Goal: Information Seeking & Learning: Learn about a topic

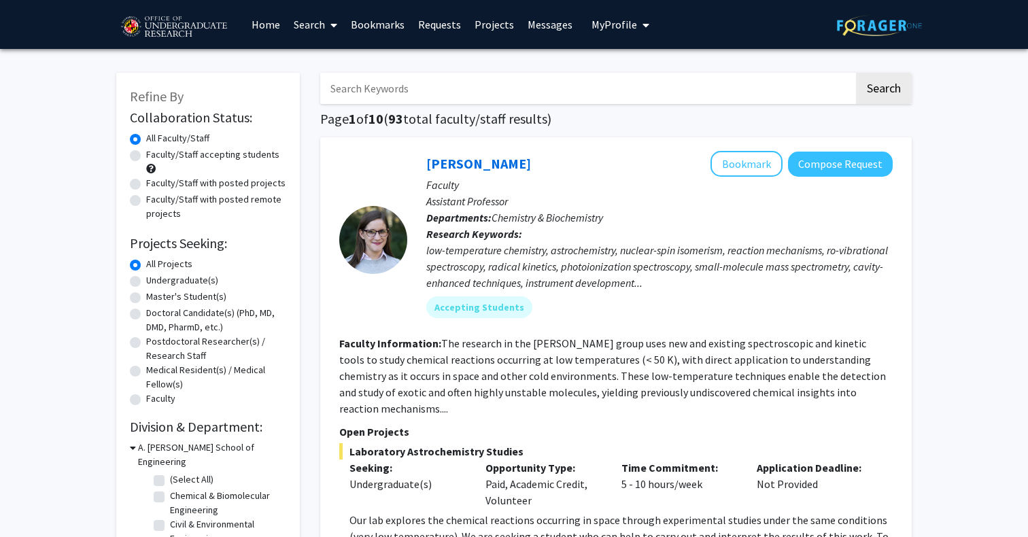
click at [194, 282] on label "Undergraduate(s)" at bounding box center [182, 280] width 72 height 14
click at [155, 282] on input "Undergraduate(s)" at bounding box center [150, 277] width 9 height 9
radio input "true"
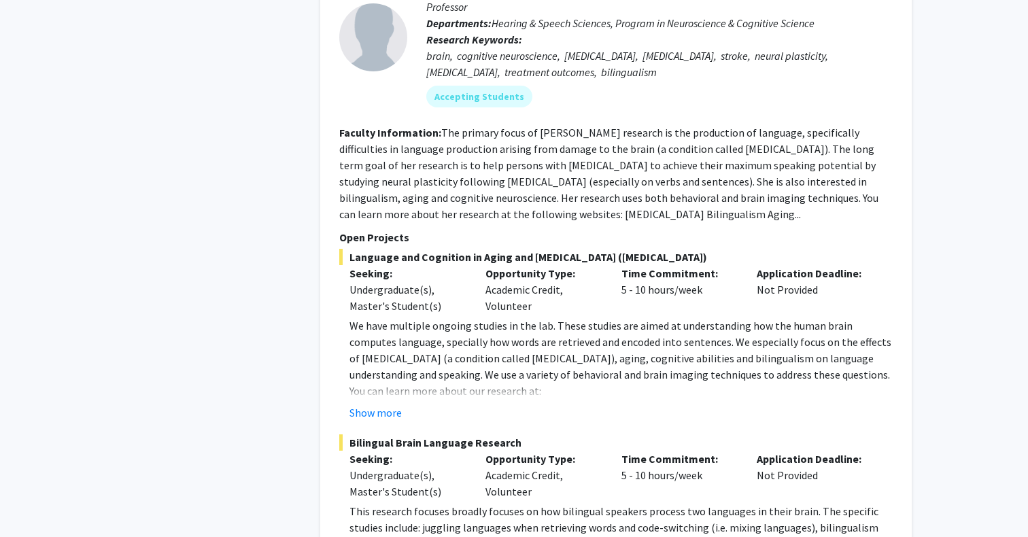
scroll to position [6302, 0]
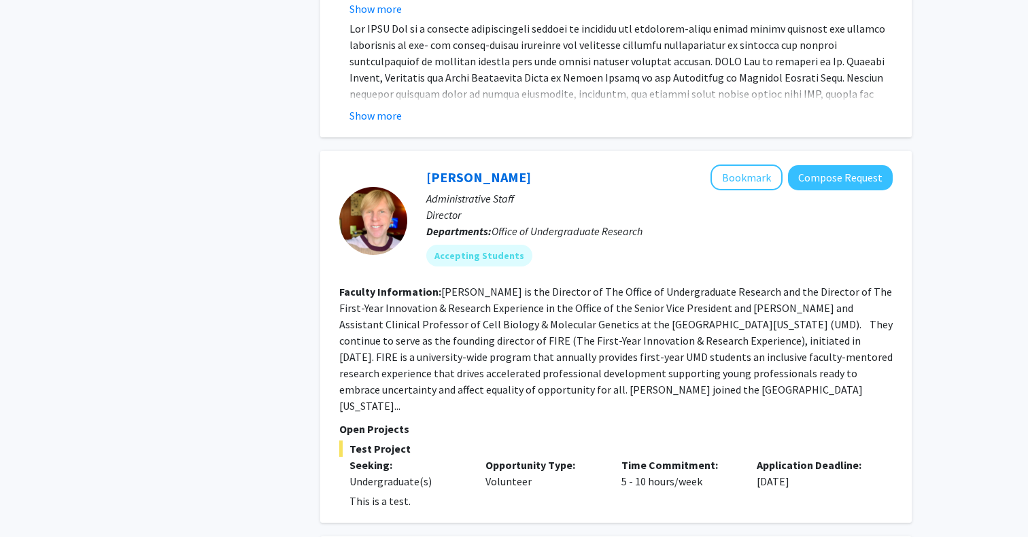
scroll to position [986, 0]
click at [678, 375] on fg-read-more "[PERSON_NAME] is the Director of The Office of Undergraduate Research and the D…" at bounding box center [615, 349] width 553 height 128
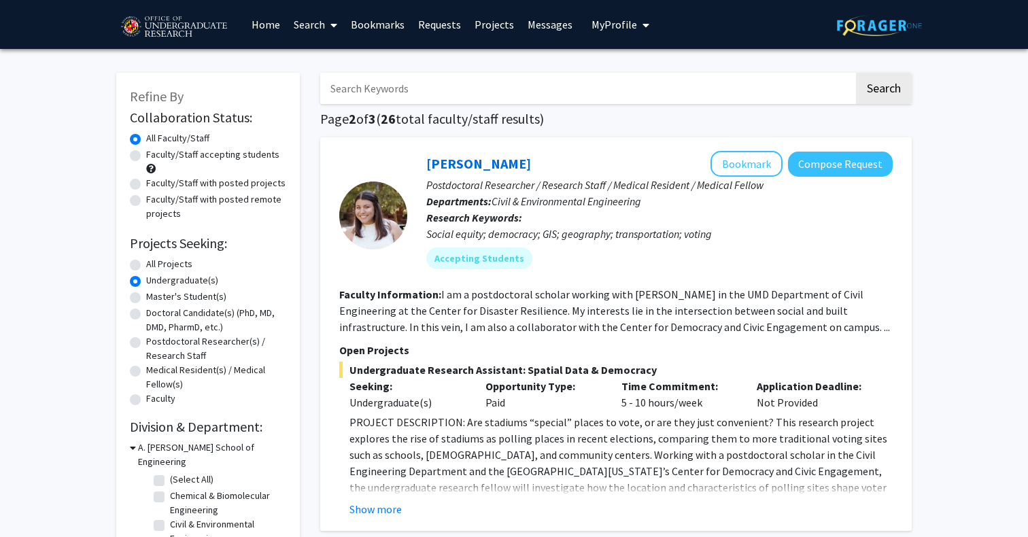
scroll to position [0, 0]
click at [163, 260] on label "All Projects" at bounding box center [169, 264] width 46 height 14
click at [155, 260] on input "All Projects" at bounding box center [150, 261] width 9 height 9
radio input "true"
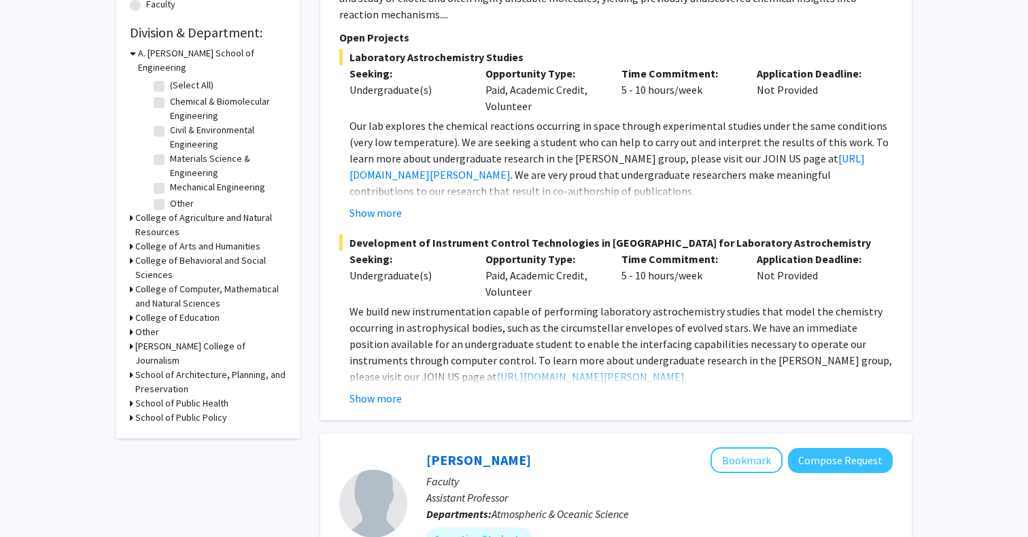
scroll to position [377, 0]
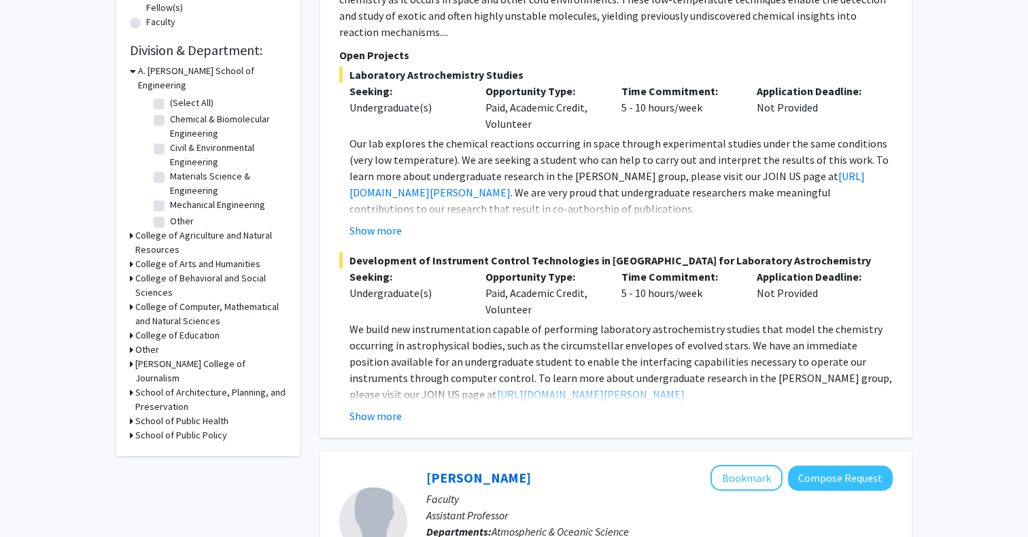
click at [196, 300] on h3 "College of Computer, Mathematical and Natural Sciences" at bounding box center [210, 314] width 151 height 29
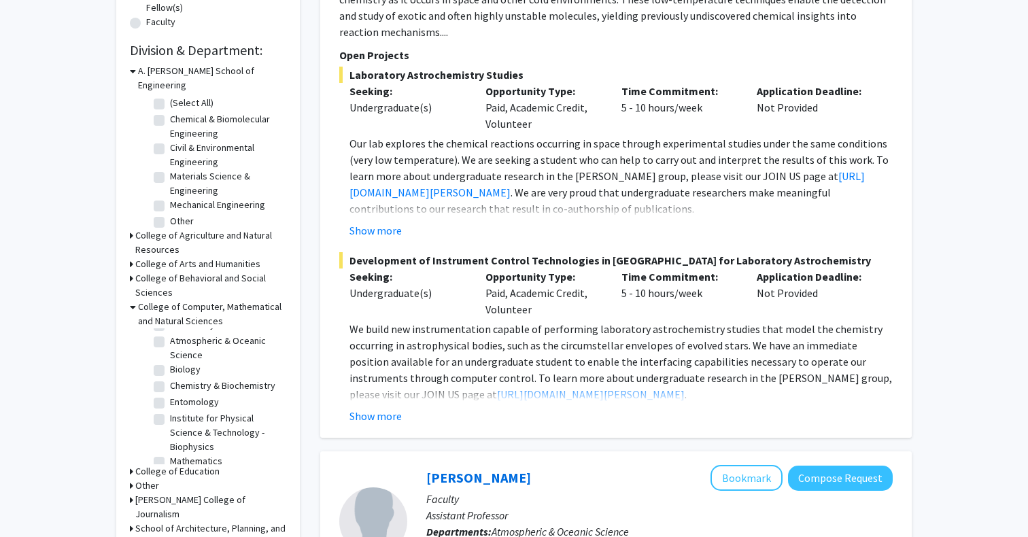
scroll to position [33, 0]
click at [168, 360] on fg-checkbox "Biology Biology" at bounding box center [218, 368] width 129 height 16
click at [170, 360] on label "Biology" at bounding box center [185, 367] width 31 height 14
click at [170, 360] on input "Biology" at bounding box center [174, 364] width 9 height 9
checkbox input "true"
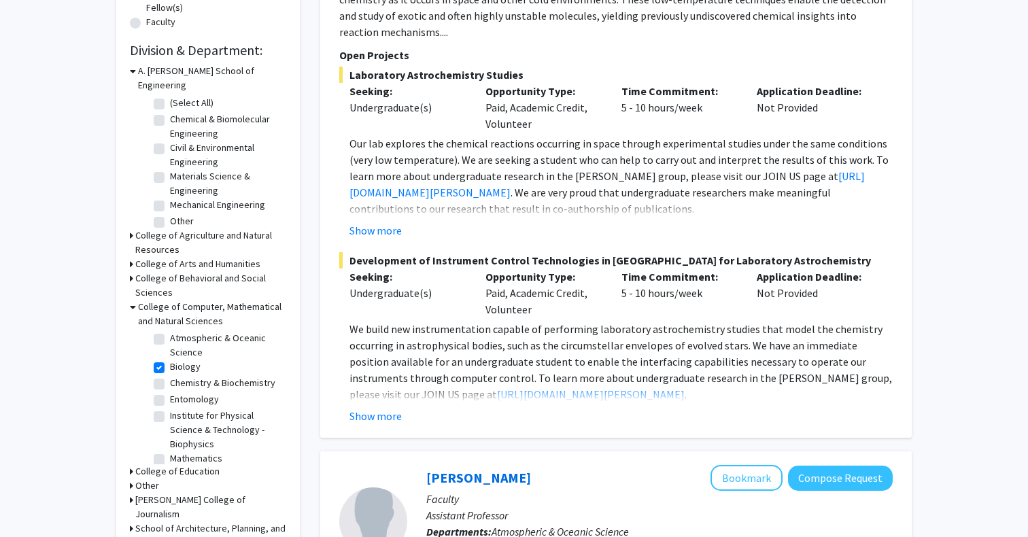
checkbox input "true"
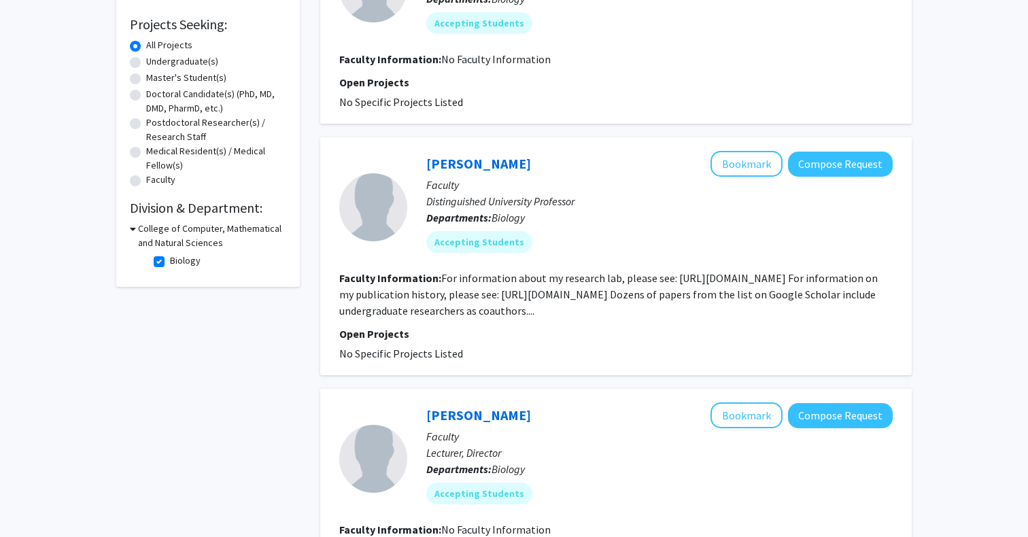
scroll to position [218, 0]
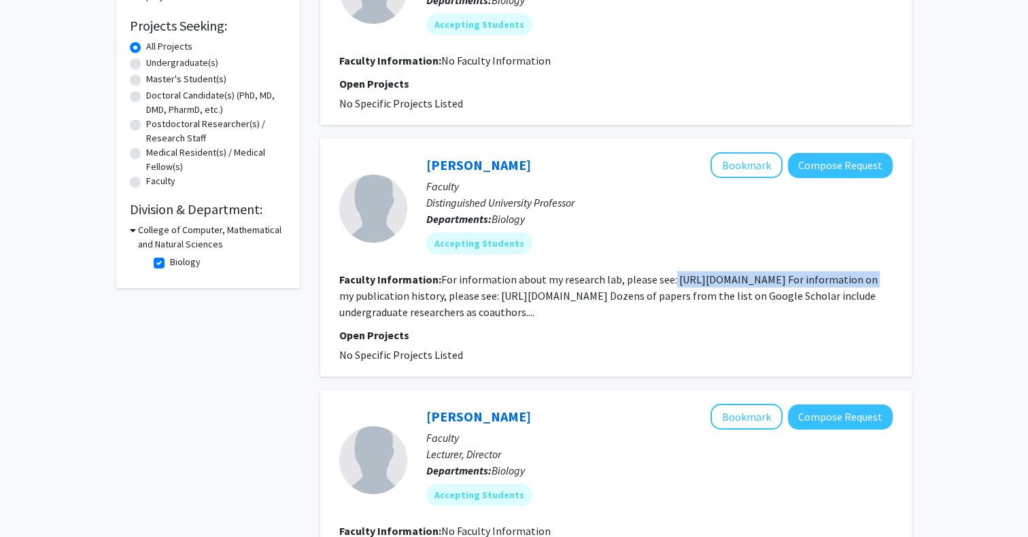
drag, startPoint x: 669, startPoint y: 279, endPoint x: 865, endPoint y: 280, distance: 195.8
click at [865, 280] on fg-read-more "For information about my research lab, please see: [URL][DOMAIN_NAME] For infor…" at bounding box center [608, 296] width 538 height 46
copy fg-read-more "[URL][DOMAIN_NAME]"
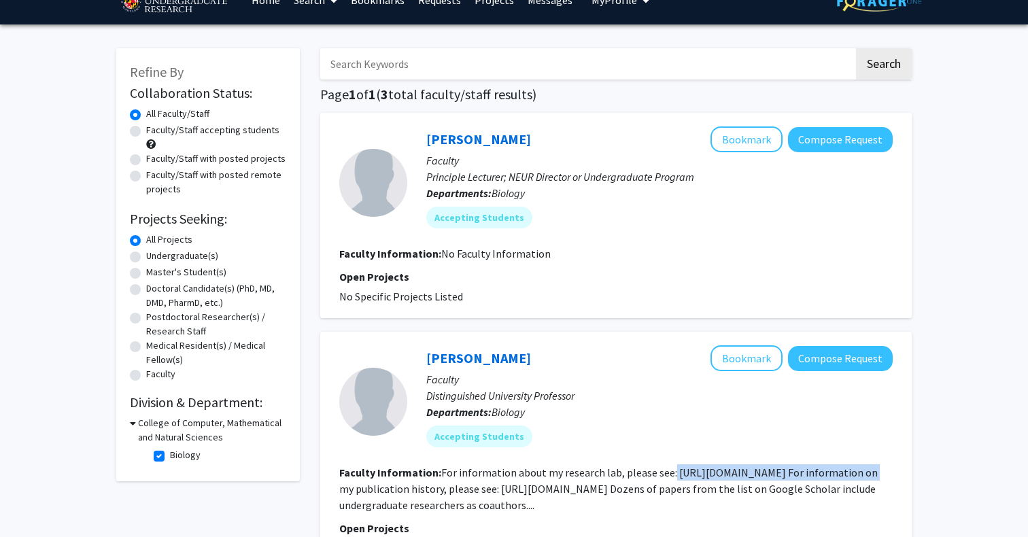
scroll to position [20, 0]
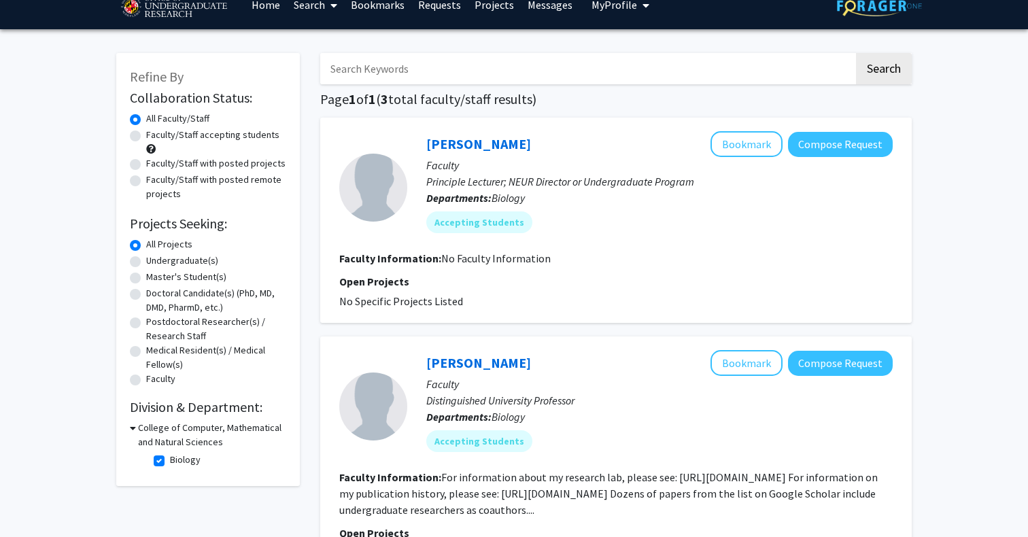
click at [135, 429] on div "College of Computer, Mathematical and Natural Sciences" at bounding box center [208, 435] width 156 height 29
click at [132, 430] on icon at bounding box center [133, 428] width 6 height 14
click at [132, 430] on icon at bounding box center [131, 428] width 3 height 14
click at [170, 464] on label "Biology" at bounding box center [185, 460] width 31 height 14
click at [170, 462] on input "Biology" at bounding box center [174, 457] width 9 height 9
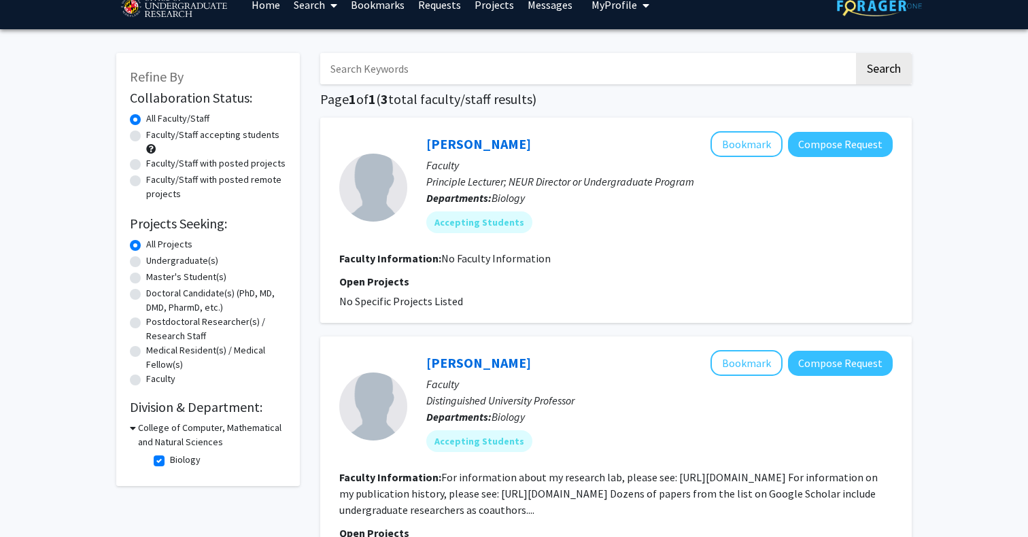
checkbox input "false"
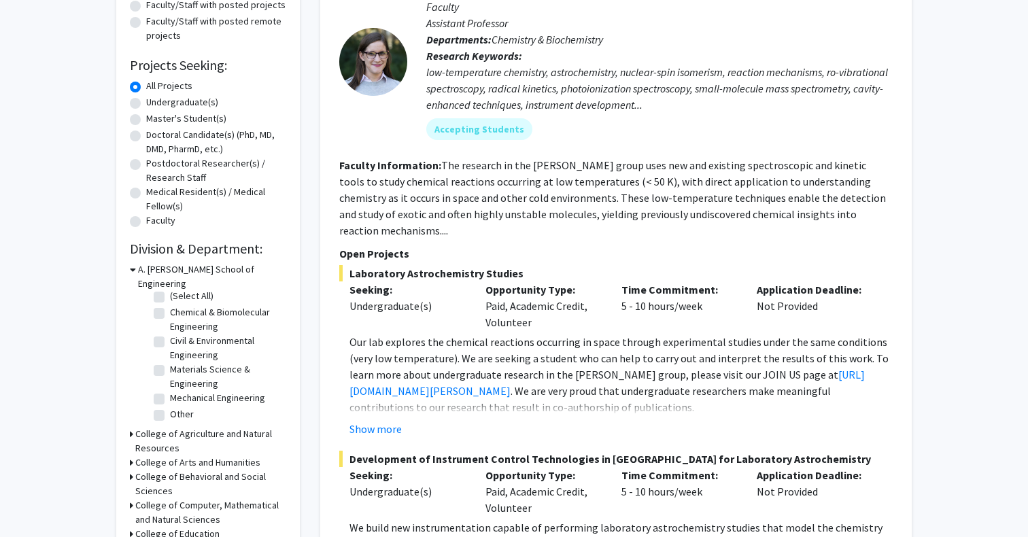
scroll to position [5, 0]
click at [171, 498] on h3 "College of Computer, Mathematical and Natural Sciences" at bounding box center [210, 512] width 151 height 29
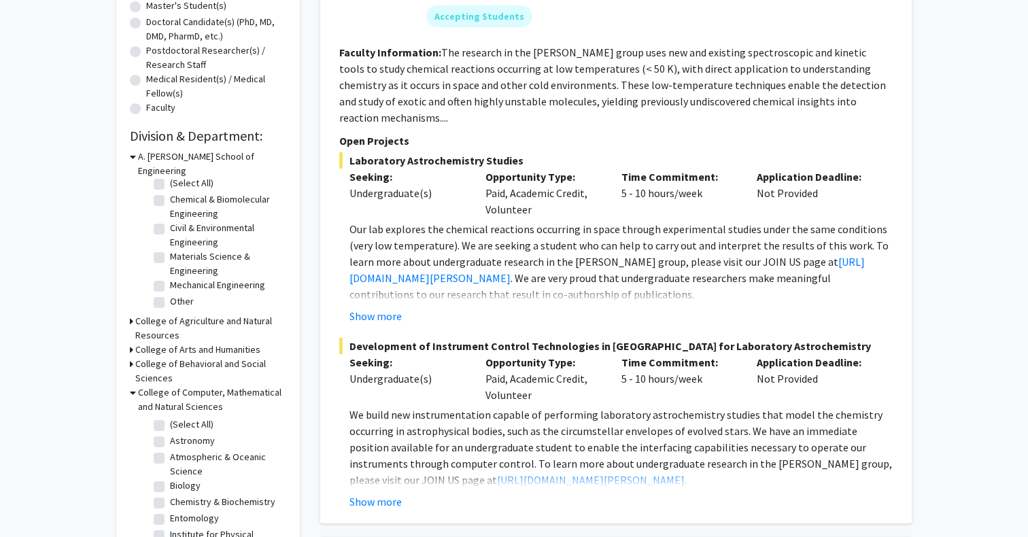
scroll to position [0, 0]
click at [170, 417] on label "(Select All)" at bounding box center [192, 424] width 44 height 14
click at [170, 417] on input "(Select All)" at bounding box center [174, 421] width 9 height 9
checkbox input "true"
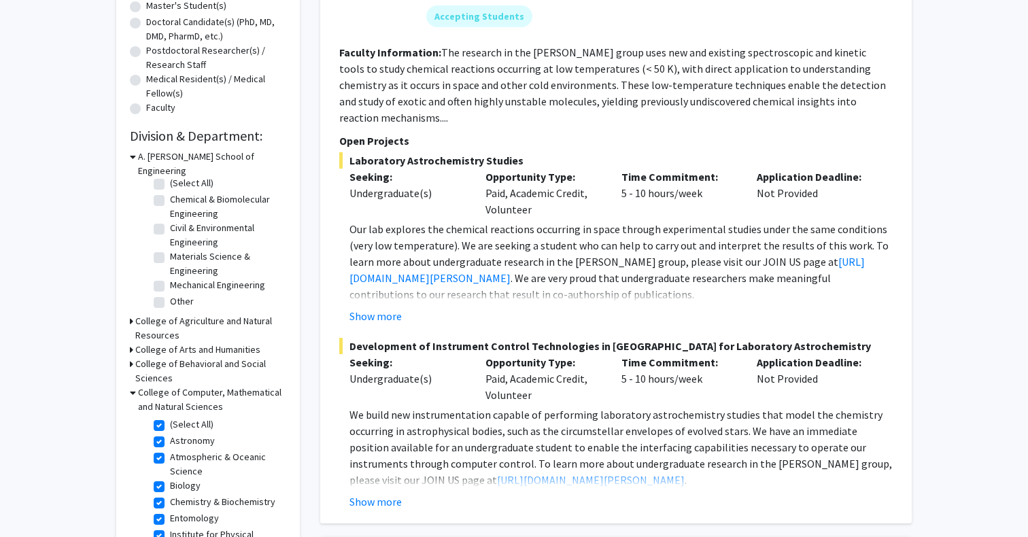
checkbox input "true"
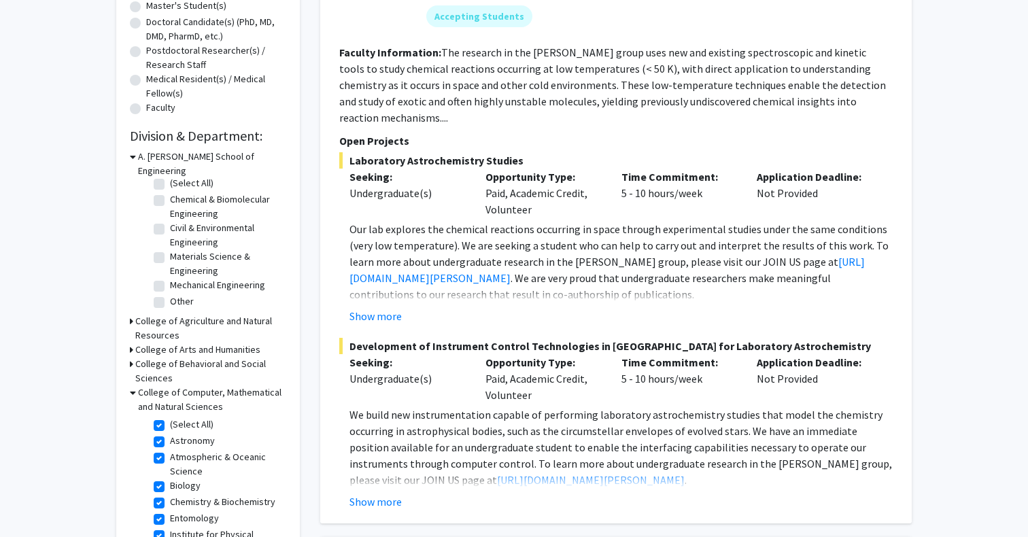
checkbox input "true"
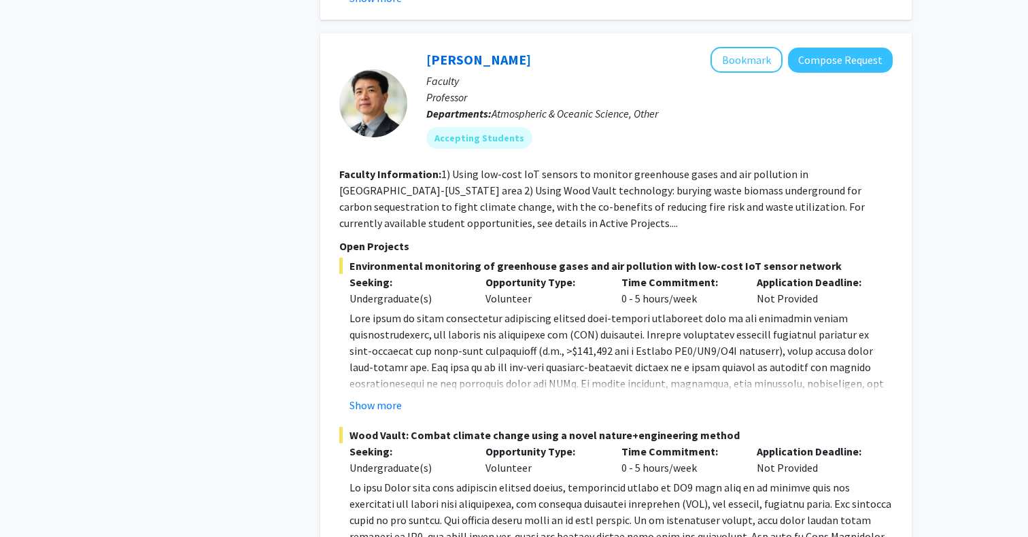
scroll to position [2106, 0]
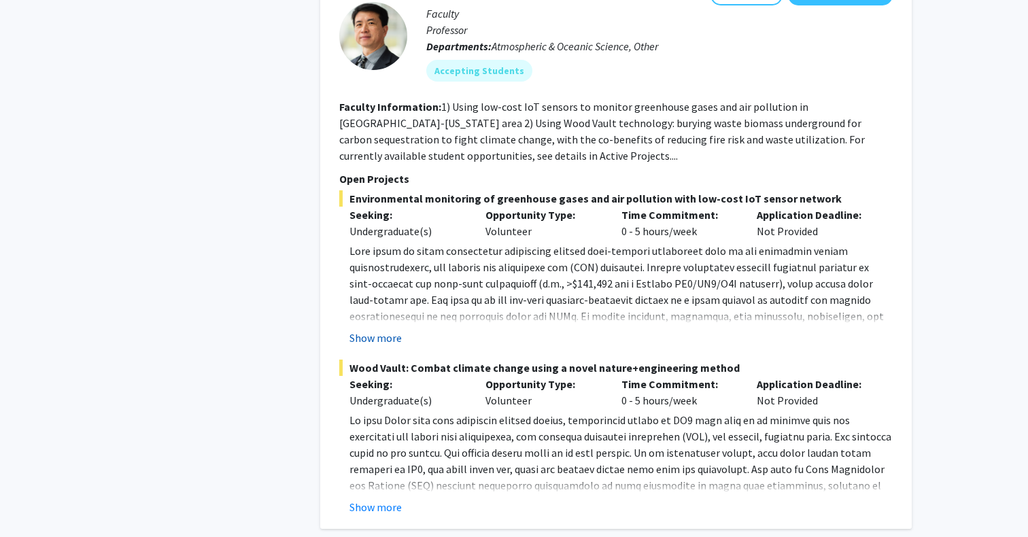
click at [374, 339] on button "Show more" at bounding box center [375, 338] width 52 height 16
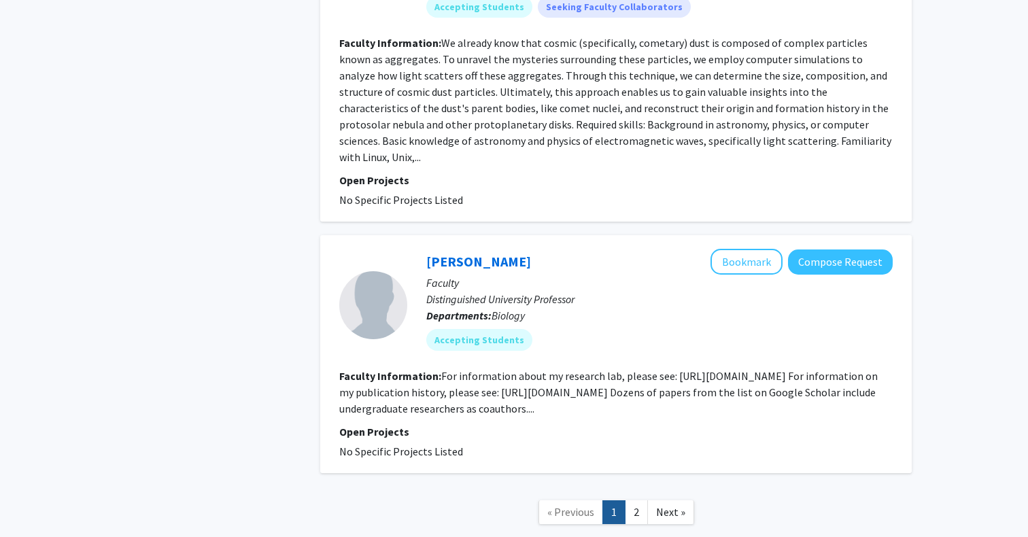
scroll to position [4157, 0]
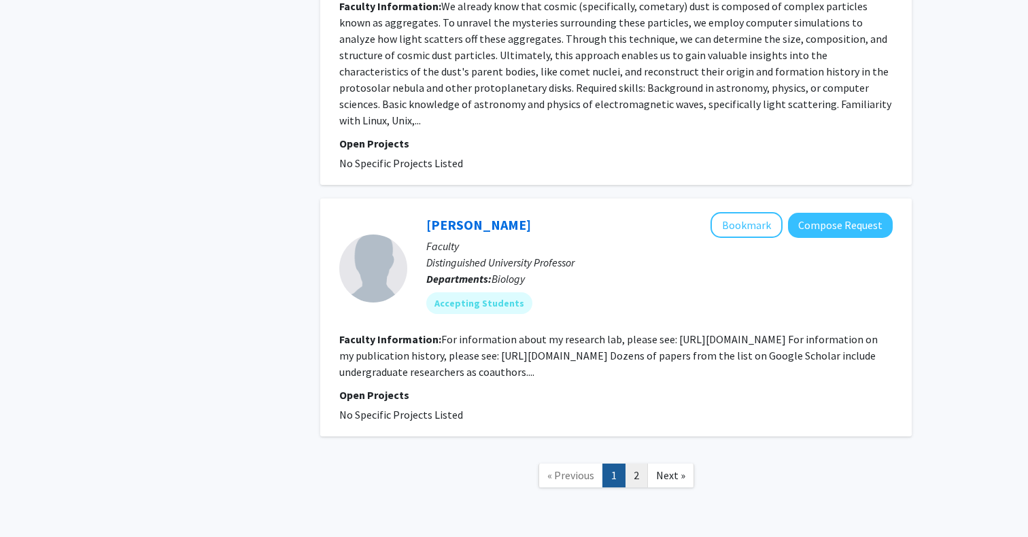
click at [634, 464] on link "2" at bounding box center [636, 476] width 23 height 24
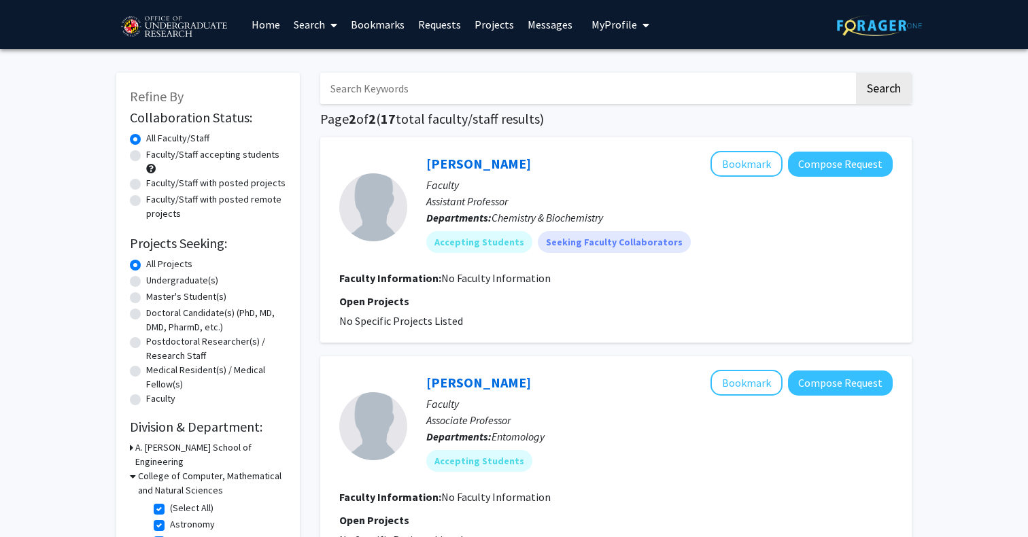
click at [187, 283] on label "Undergraduate(s)" at bounding box center [182, 280] width 72 height 14
click at [155, 282] on input "Undergraduate(s)" at bounding box center [150, 277] width 9 height 9
radio input "true"
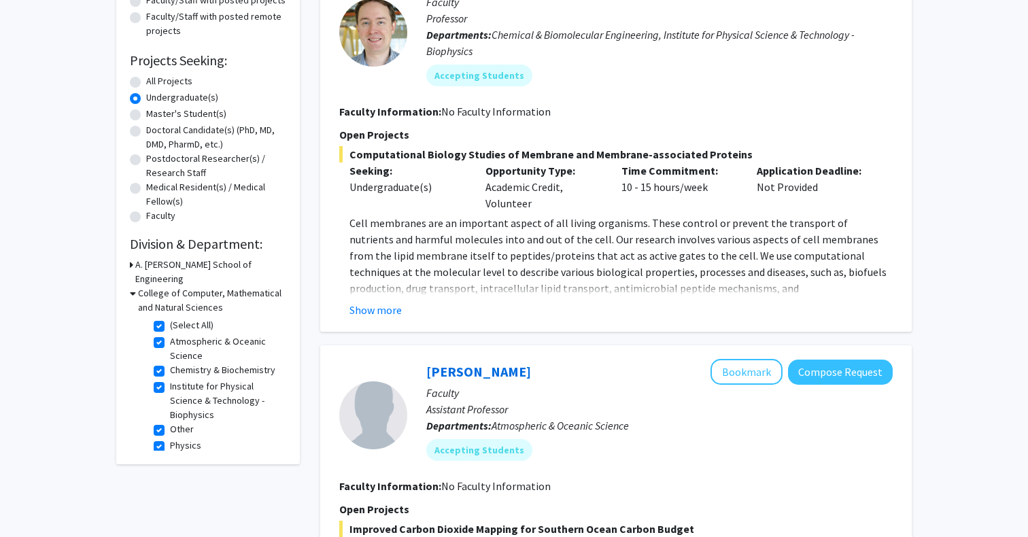
scroll to position [184, 0]
click at [377, 315] on button "Show more" at bounding box center [375, 309] width 52 height 16
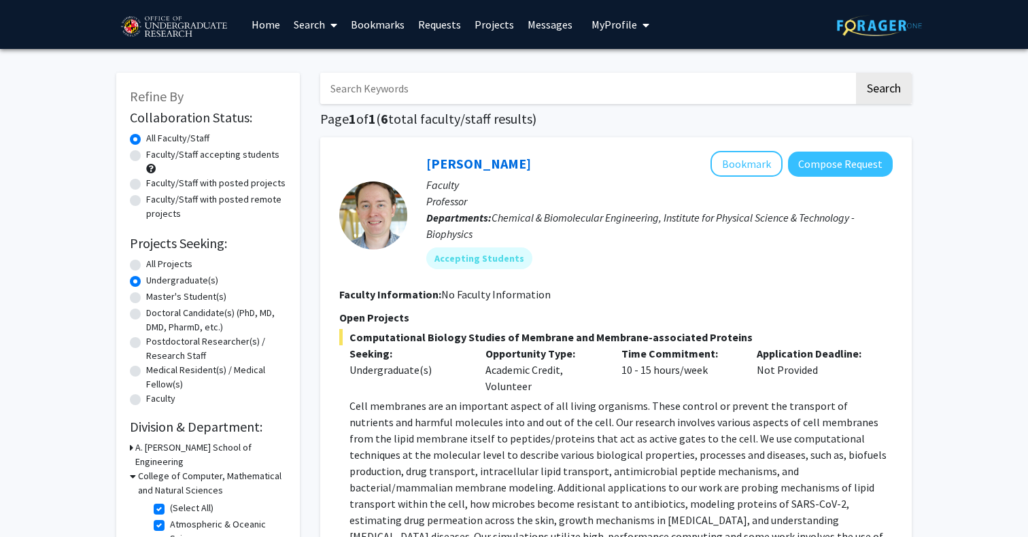
scroll to position [0, 0]
click at [216, 157] on label "Faculty/Staff accepting students" at bounding box center [212, 155] width 133 height 14
click at [155, 156] on input "Faculty/Staff accepting students" at bounding box center [150, 152] width 9 height 9
radio input "true"
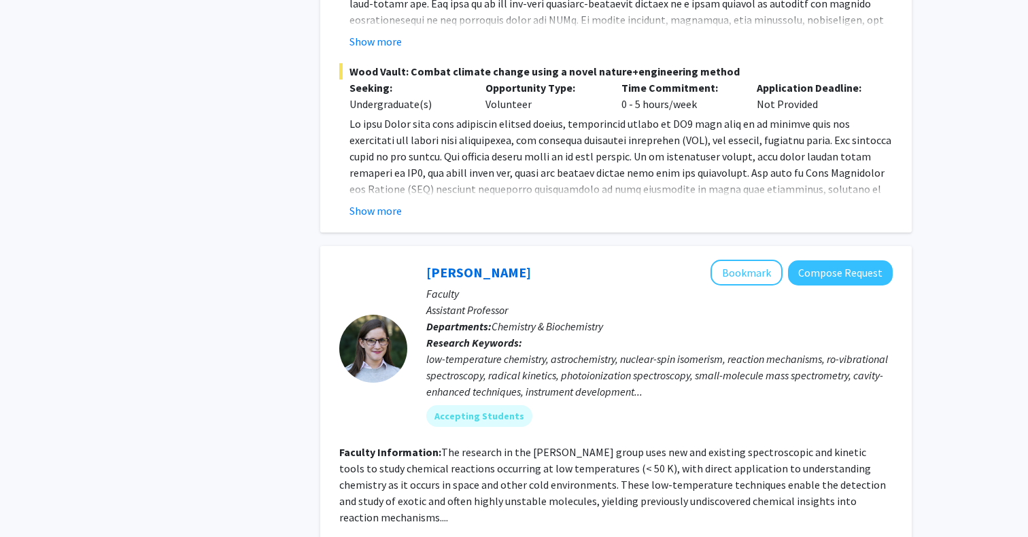
scroll to position [2182, 0]
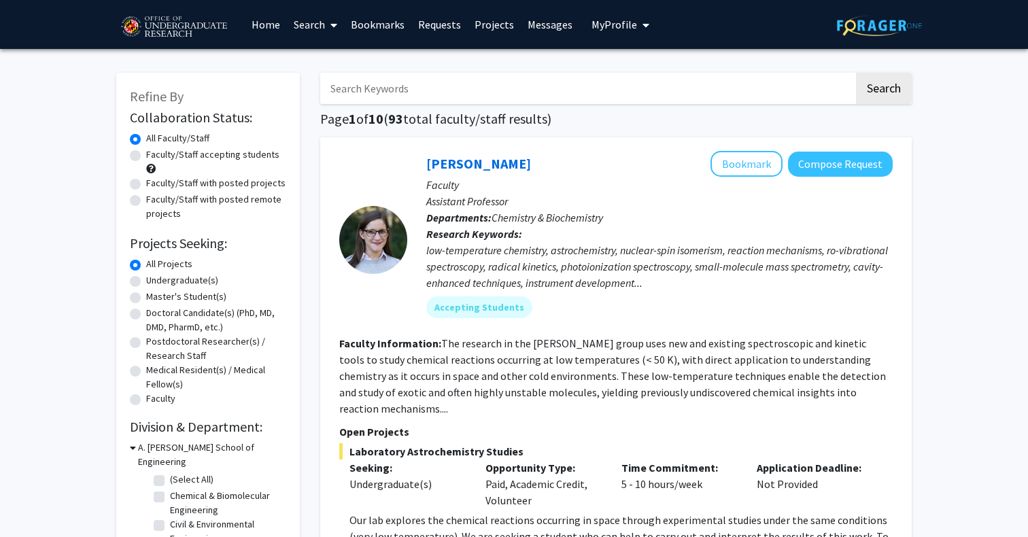
click at [146, 158] on label "Faculty/Staff accepting students" at bounding box center [212, 155] width 133 height 14
click at [146, 156] on input "Faculty/Staff accepting students" at bounding box center [150, 152] width 9 height 9
radio input "true"
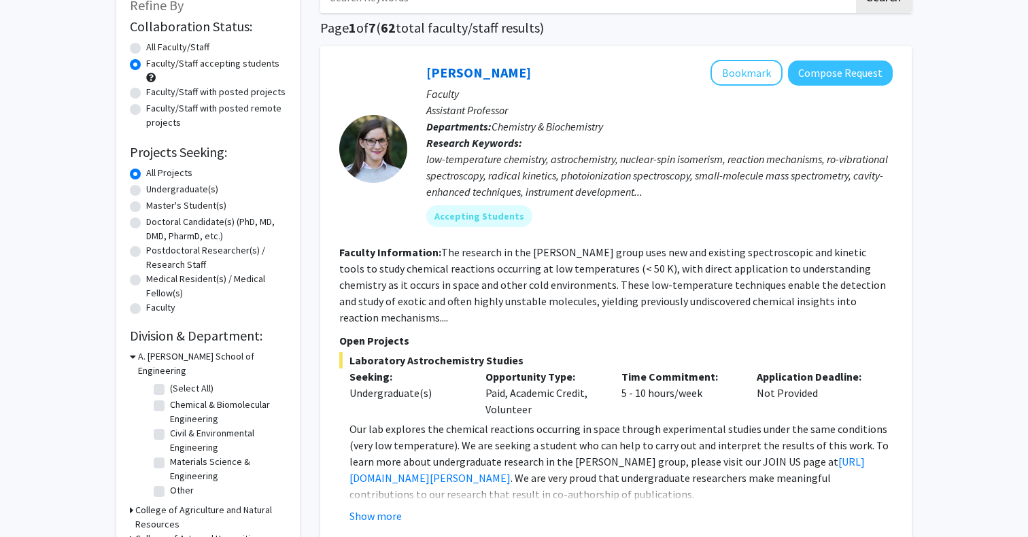
scroll to position [41, 0]
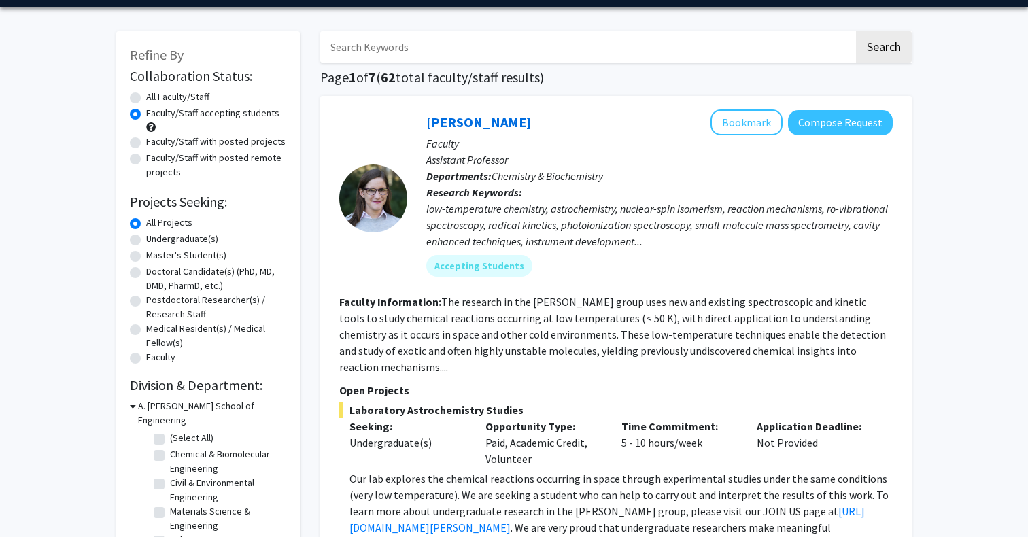
click at [146, 243] on label "Undergraduate(s)" at bounding box center [182, 239] width 72 height 14
click at [146, 241] on input "Undergraduate(s)" at bounding box center [150, 236] width 9 height 9
radio input "true"
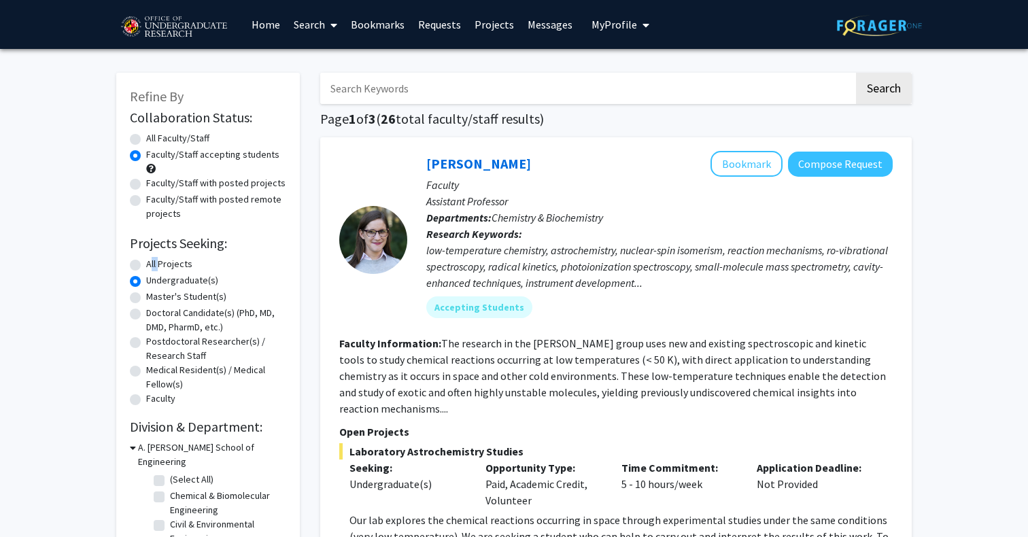
click at [141, 262] on div "All Projects" at bounding box center [208, 265] width 156 height 16
click at [146, 263] on label "All Projects" at bounding box center [169, 264] width 46 height 14
click at [146, 263] on input "All Projects" at bounding box center [150, 261] width 9 height 9
radio input "true"
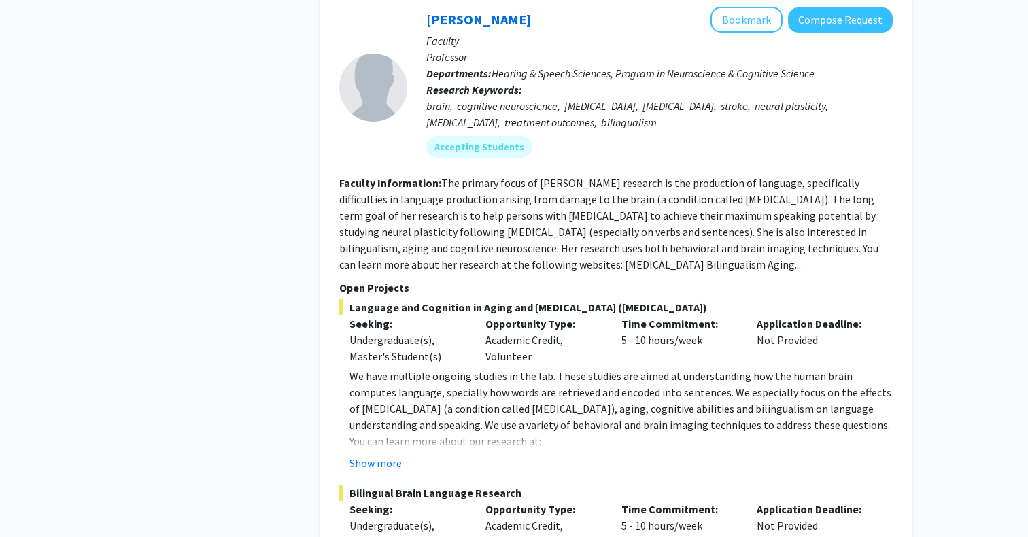
scroll to position [6183, 0]
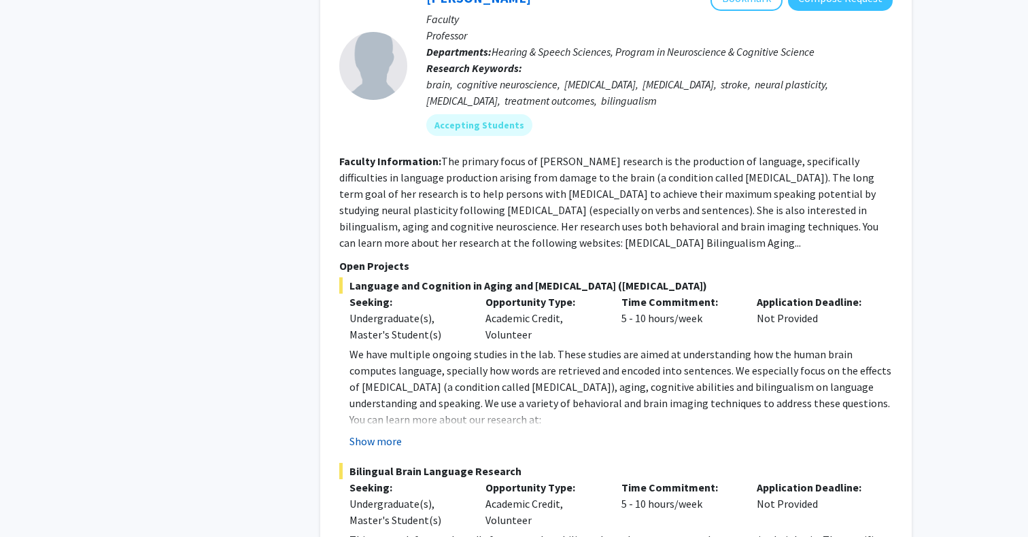
click at [388, 433] on button "Show more" at bounding box center [375, 441] width 52 height 16
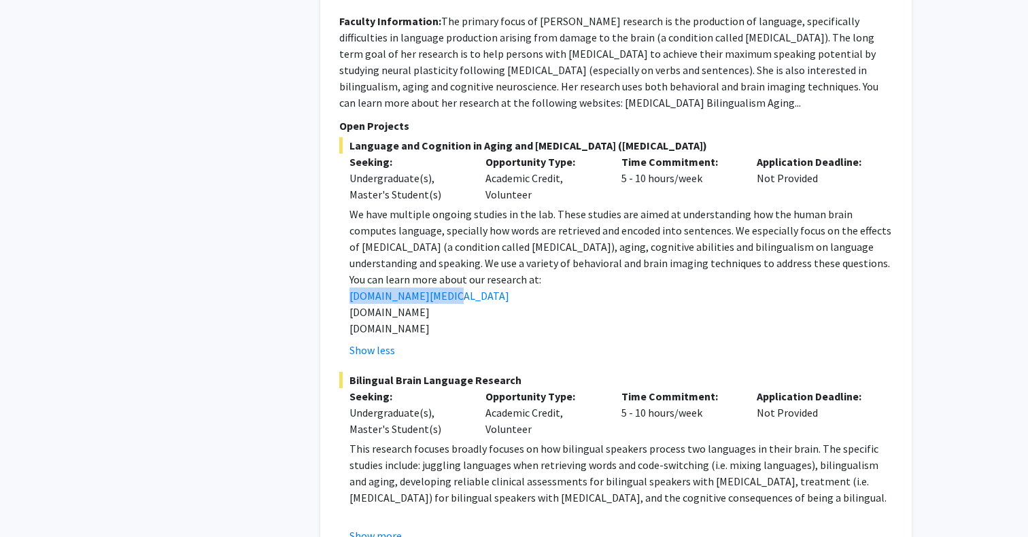
scroll to position [6333, 0]
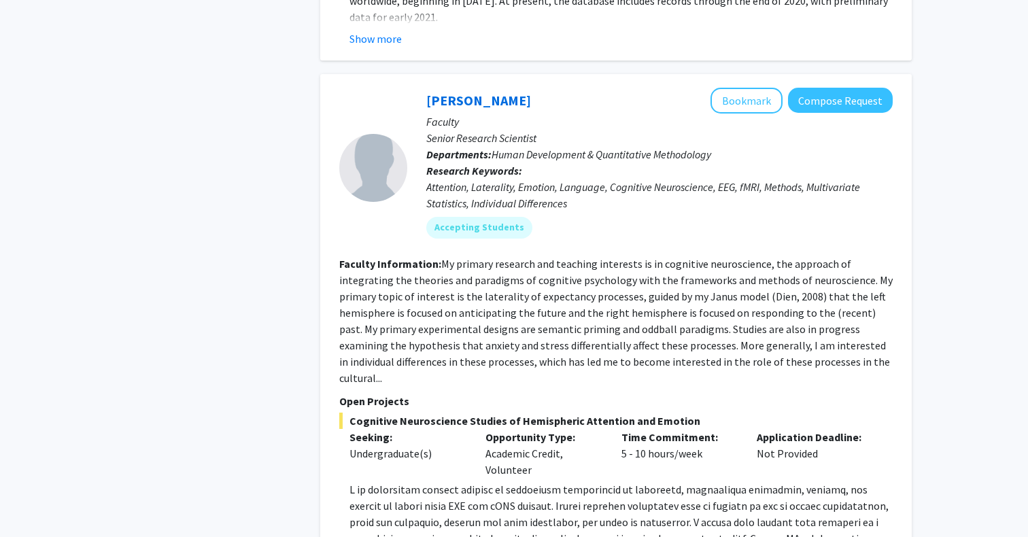
scroll to position [3489, 0]
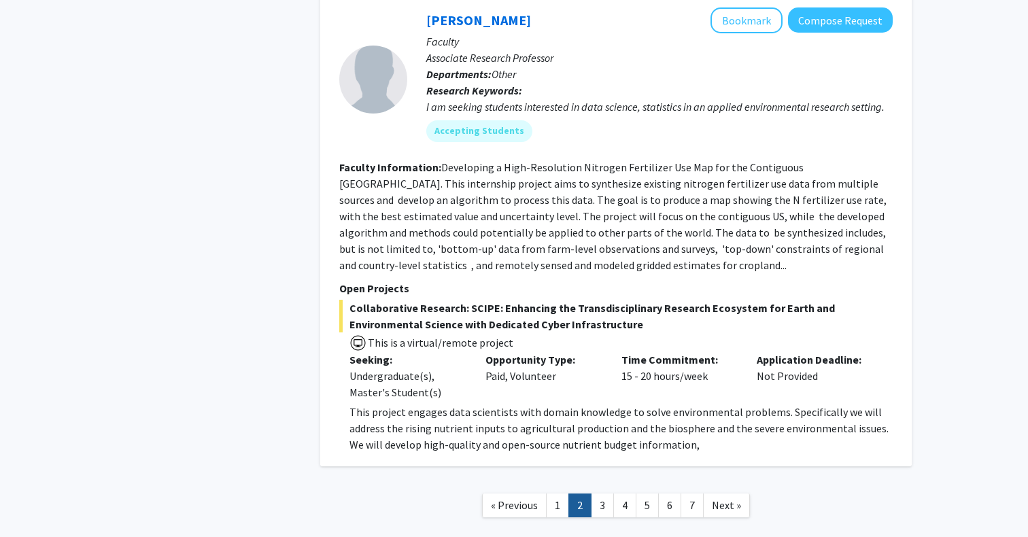
scroll to position [4747, 0]
click at [606, 494] on link "3" at bounding box center [602, 506] width 23 height 24
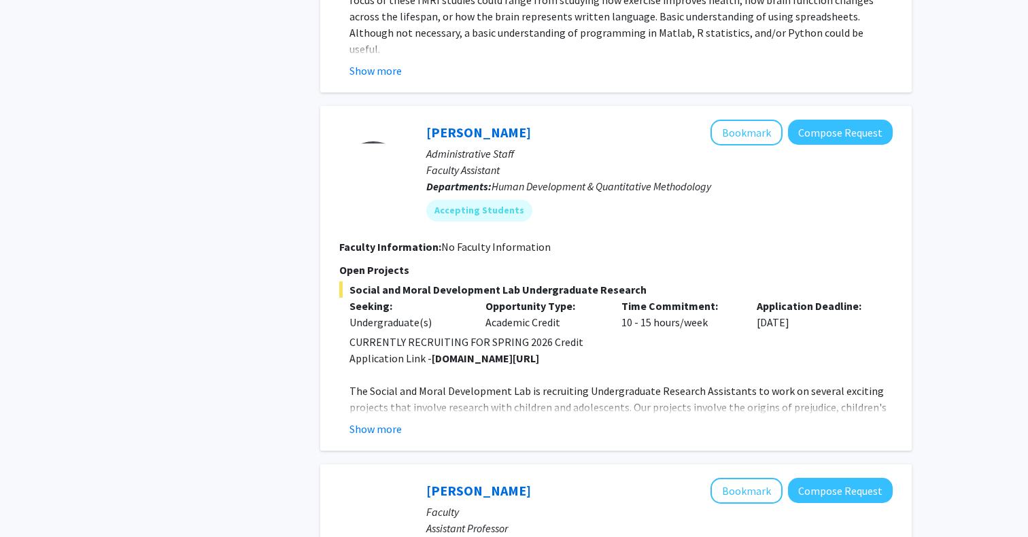
scroll to position [1244, 0]
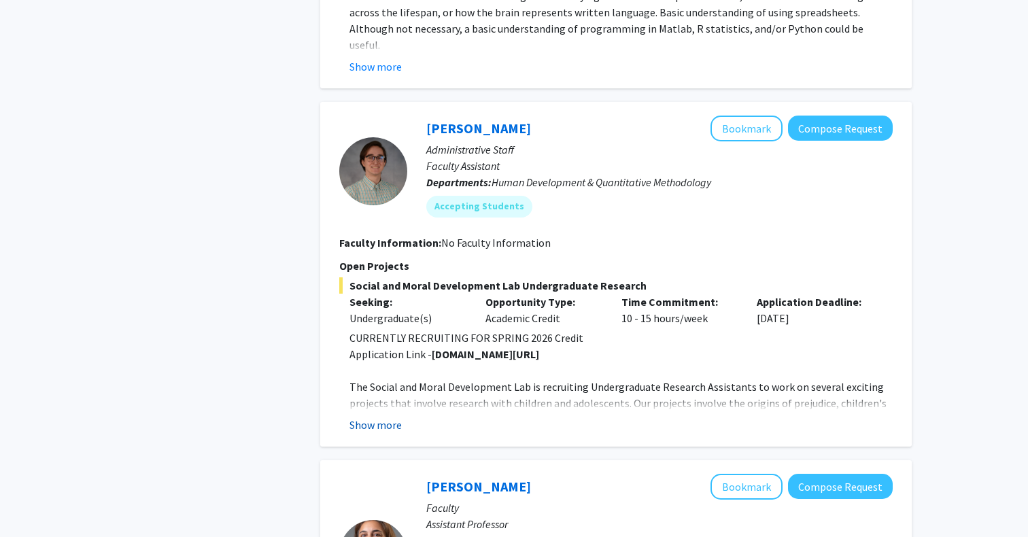
click at [375, 424] on button "Show more" at bounding box center [375, 425] width 52 height 16
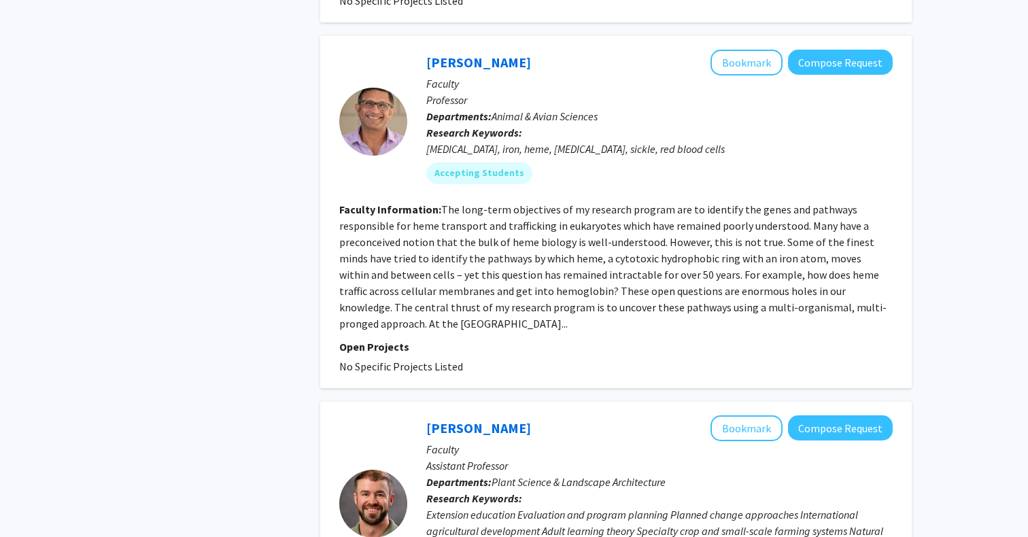
scroll to position [2959, 0]
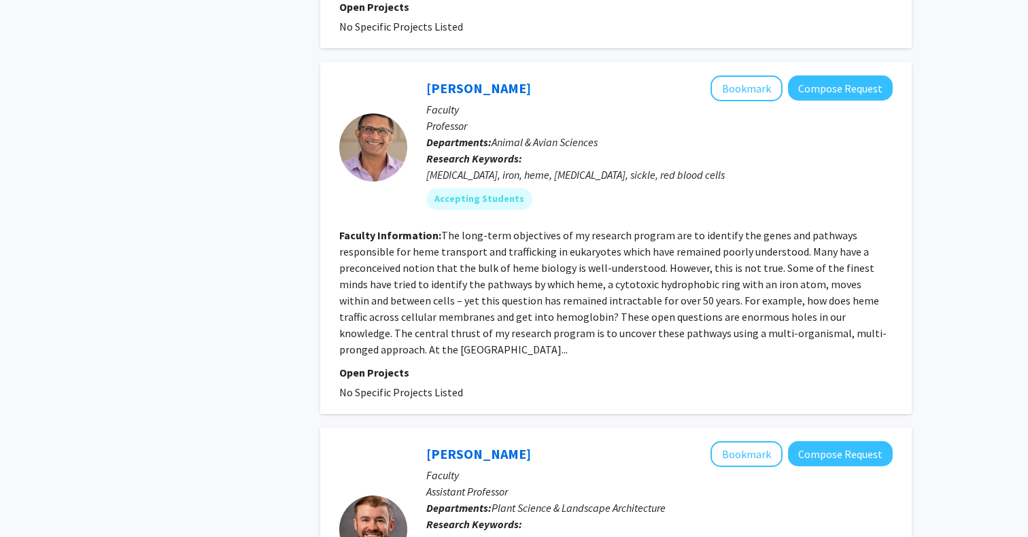
click at [471, 346] on section "Faculty Information: The long-term objectives of my research program are to ide…" at bounding box center [615, 292] width 553 height 131
click at [467, 332] on fg-read-more "The long-term objectives of my research program are to identify the genes and p…" at bounding box center [612, 292] width 547 height 128
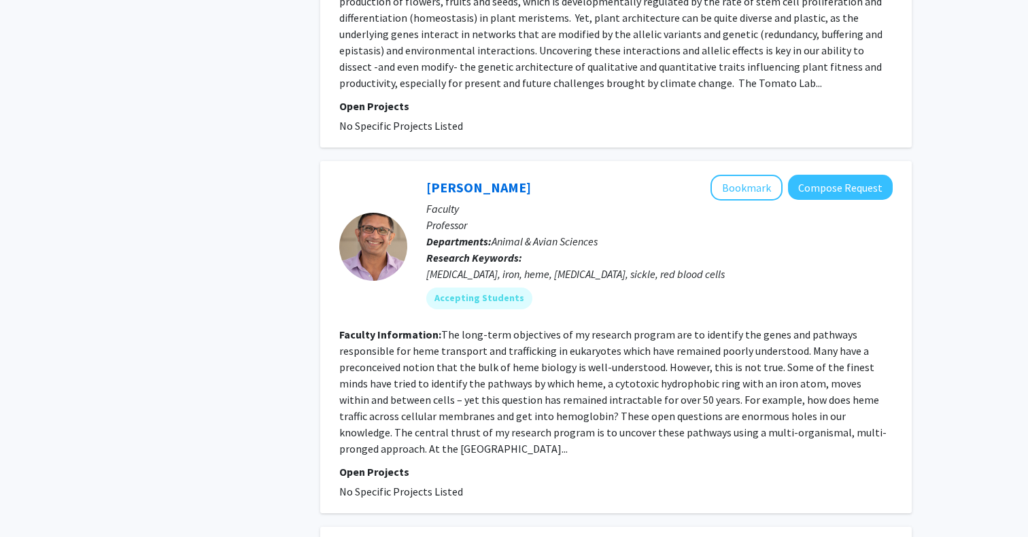
scroll to position [2851, 0]
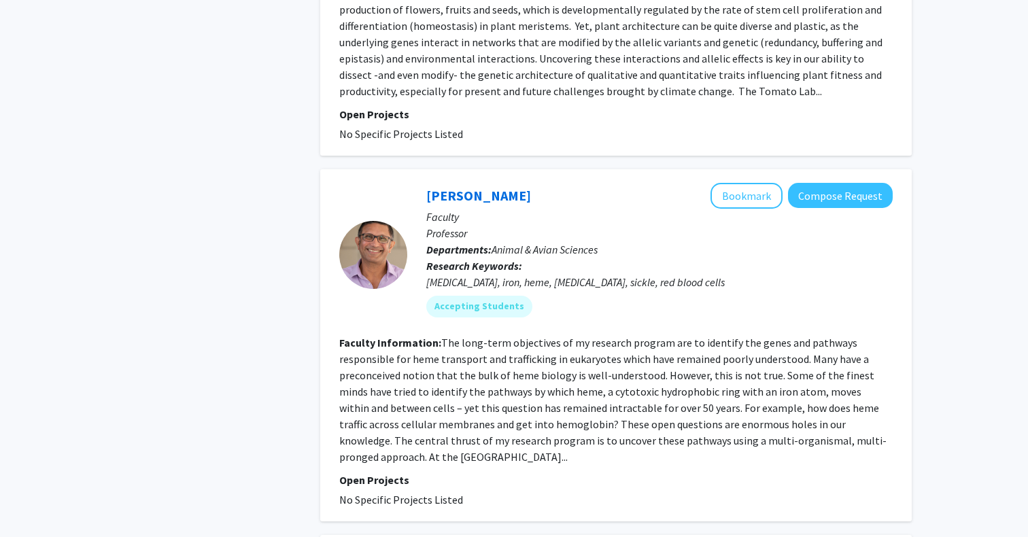
drag, startPoint x: 515, startPoint y: 199, endPoint x: 415, endPoint y: 192, distance: 100.8
click at [415, 192] on div "Iqbal Hamza Bookmark Compose Request Faculty Professor Departments: Animal & Av…" at bounding box center [649, 255] width 485 height 145
drag, startPoint x: 515, startPoint y: 188, endPoint x: 424, endPoint y: 194, distance: 90.6
click at [426, 195] on div "Iqbal Hamza Bookmark Compose Request" at bounding box center [659, 196] width 466 height 26
copy div "Iqbal Hamza"
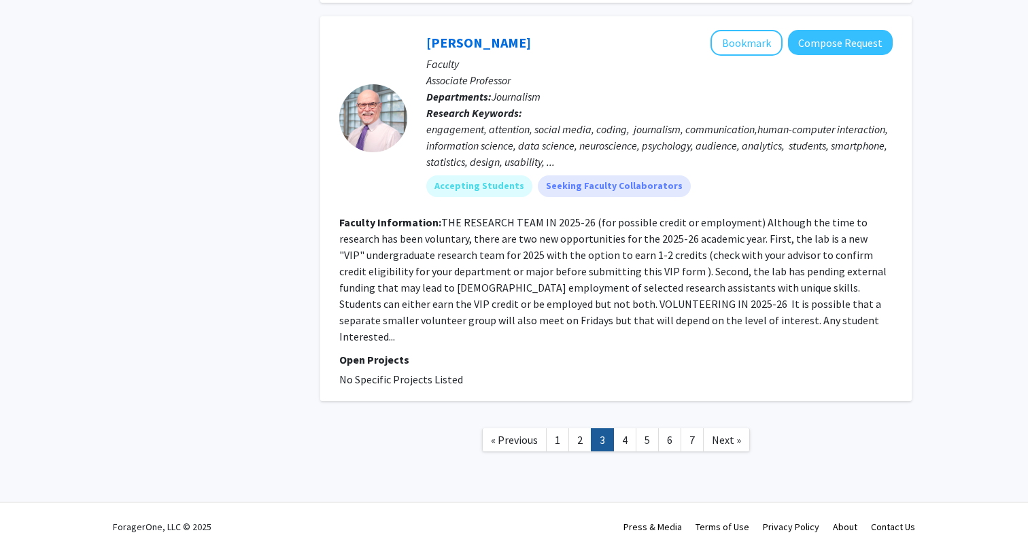
scroll to position [3670, 0]
click at [625, 430] on link "4" at bounding box center [624, 441] width 23 height 24
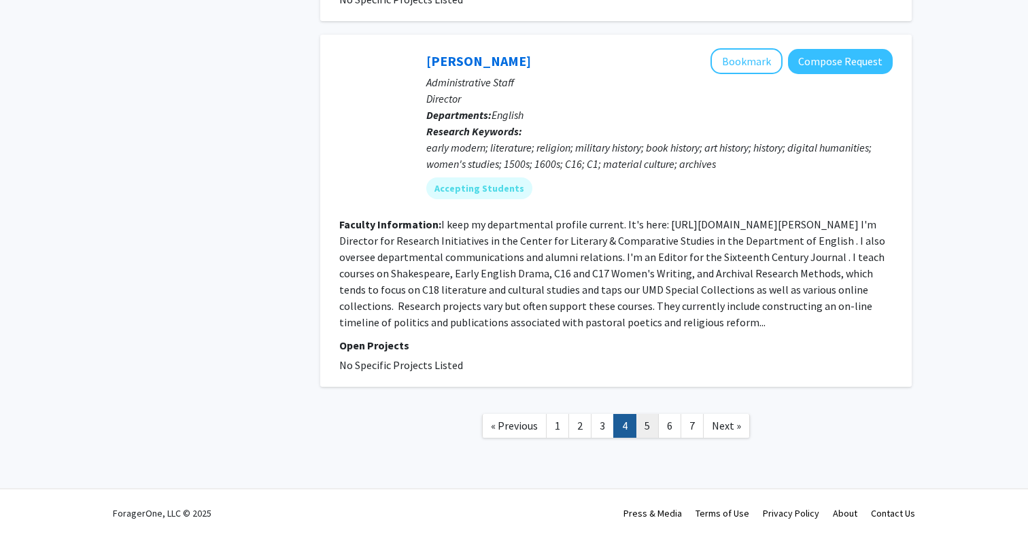
scroll to position [2716, 0]
click at [648, 424] on link "5" at bounding box center [647, 426] width 23 height 24
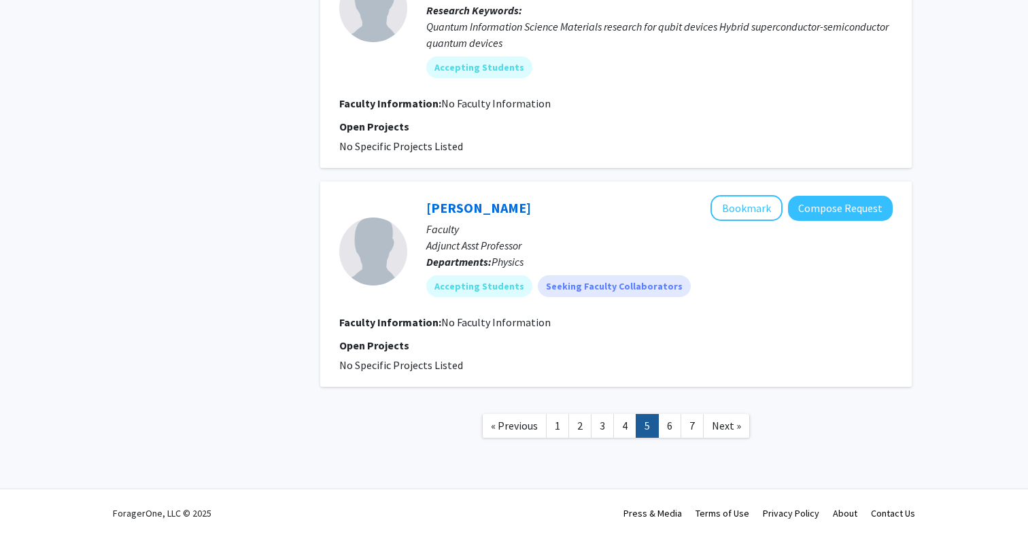
scroll to position [1960, 0]
click at [661, 432] on link "6" at bounding box center [669, 426] width 23 height 24
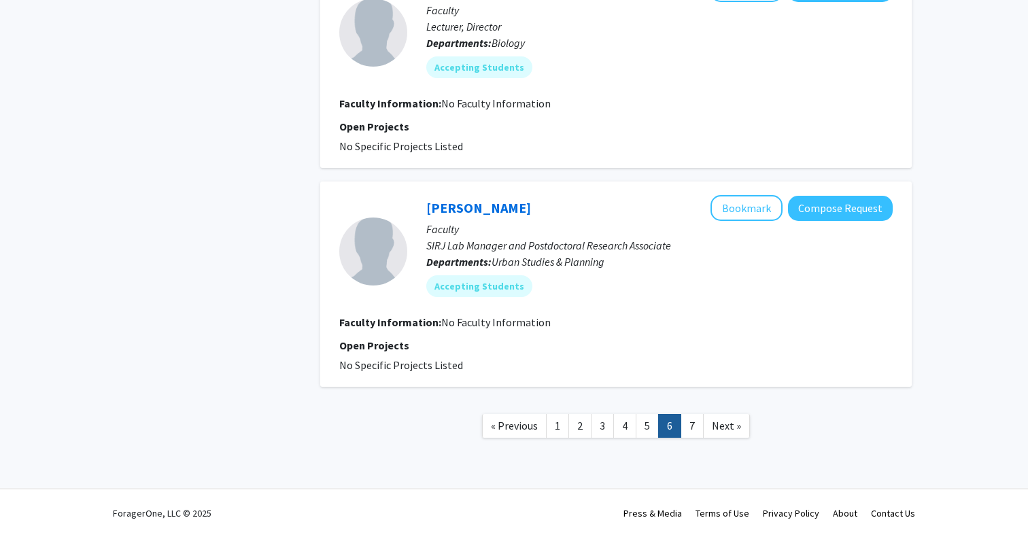
scroll to position [1927, 0]
click at [689, 430] on link "7" at bounding box center [692, 426] width 23 height 24
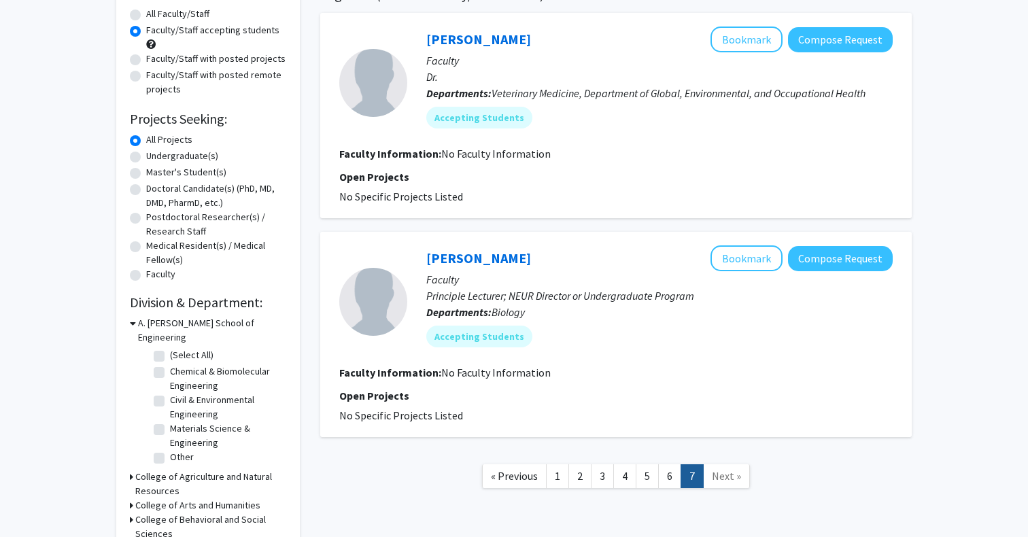
scroll to position [125, 0]
